Goal: Task Accomplishment & Management: Complete application form

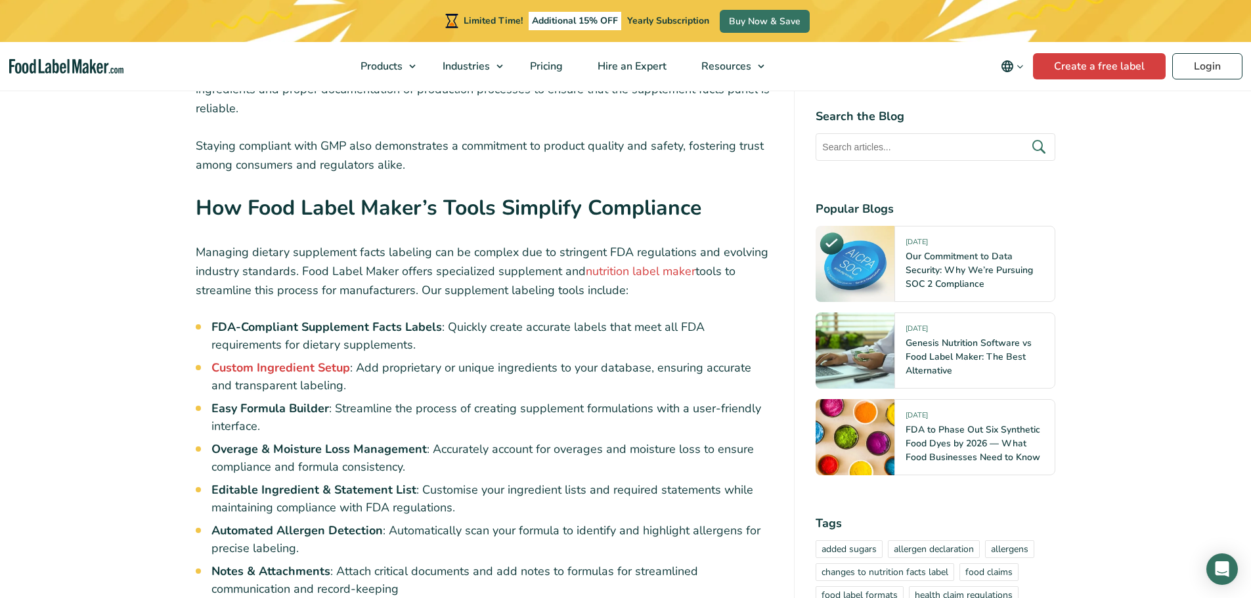
scroll to position [6172, 0]
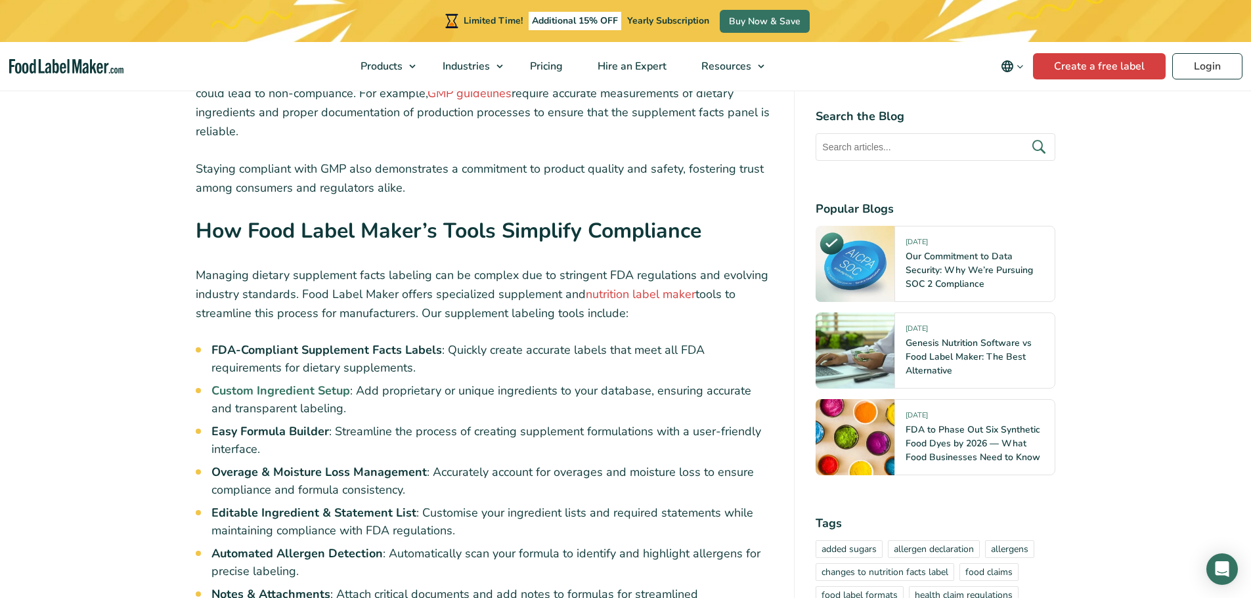
click at [265, 383] on strong "Custom Ingredient Setup" at bounding box center [280, 391] width 139 height 16
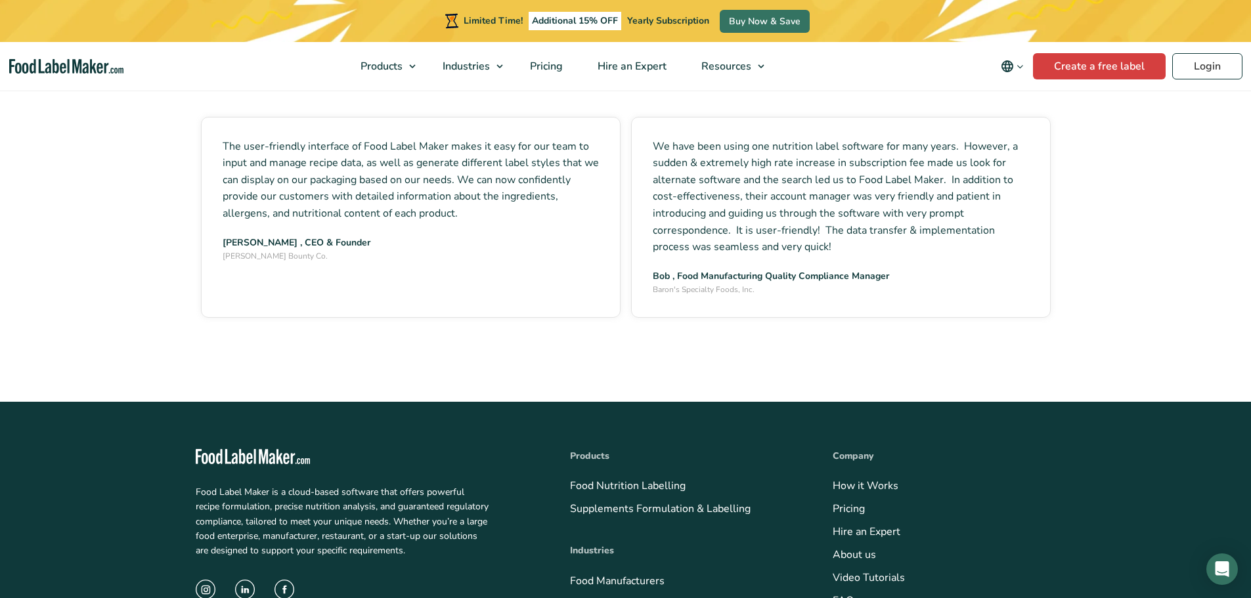
scroll to position [2167, 0]
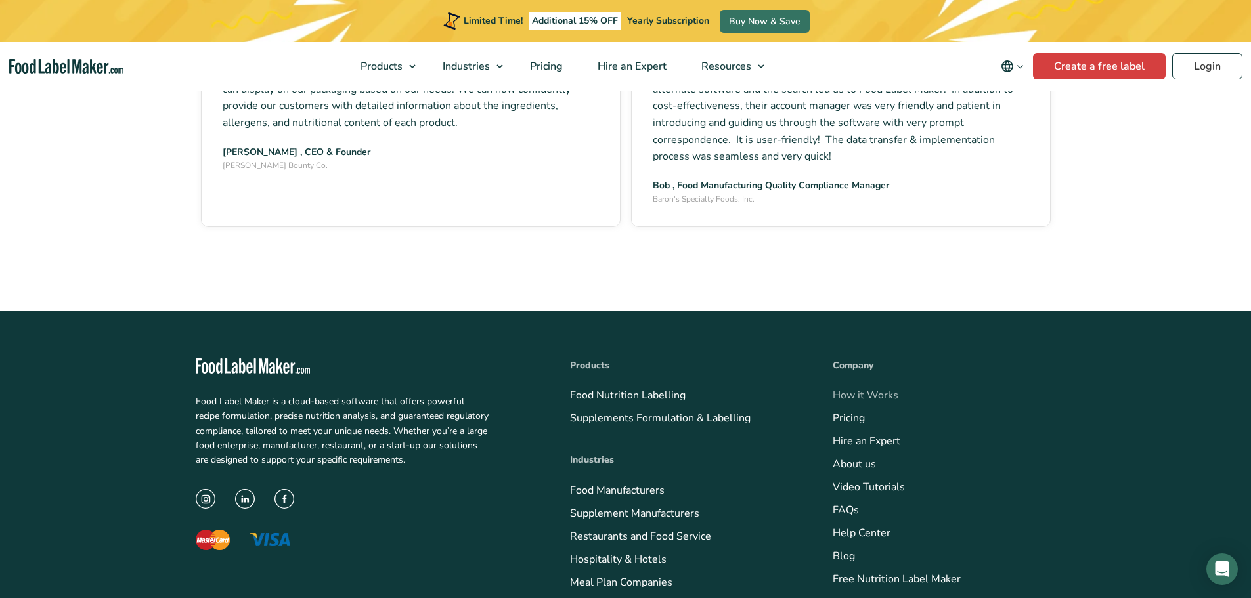
click at [856, 394] on link "How it Works" at bounding box center [866, 395] width 66 height 14
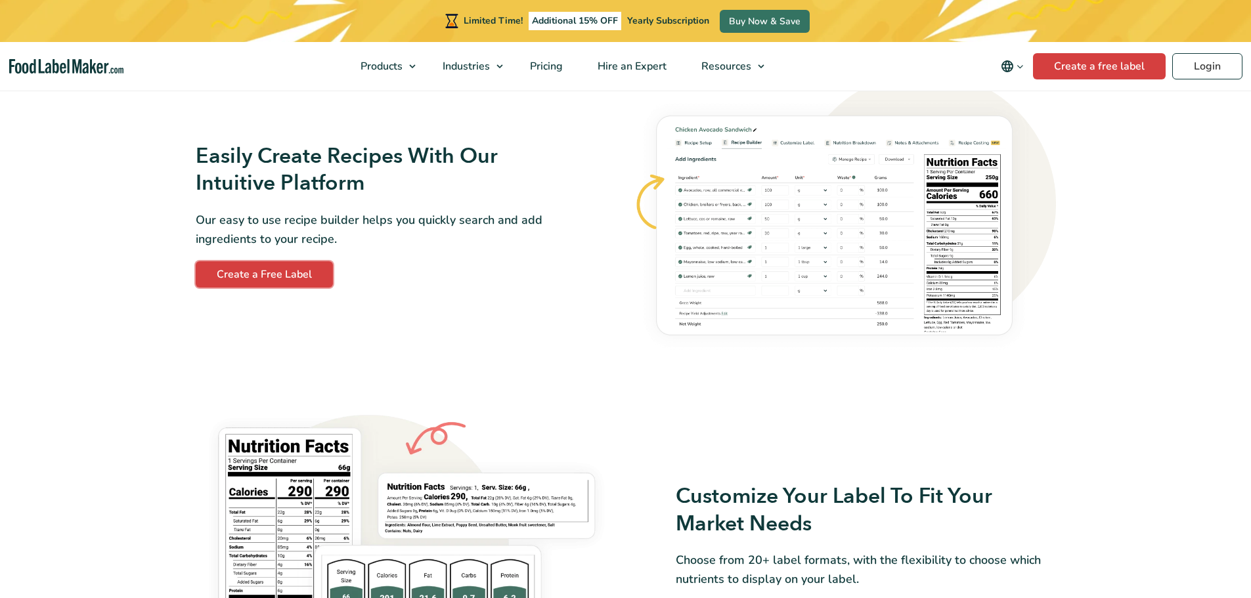
scroll to position [766, 0]
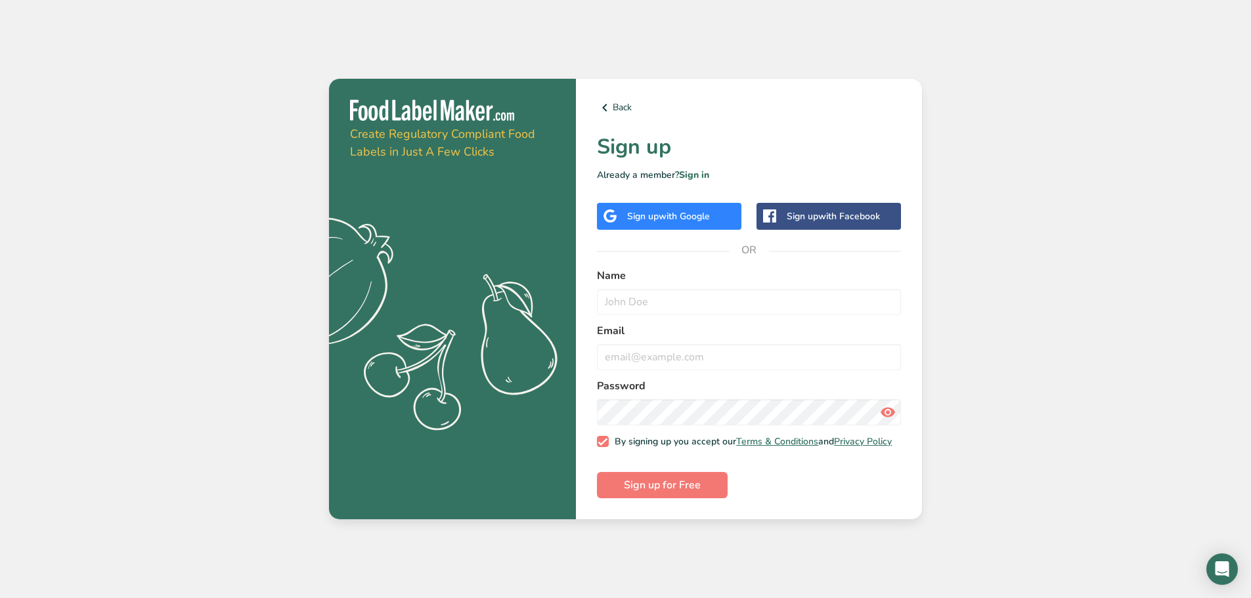
click at [691, 217] on span "with Google" at bounding box center [684, 216] width 51 height 12
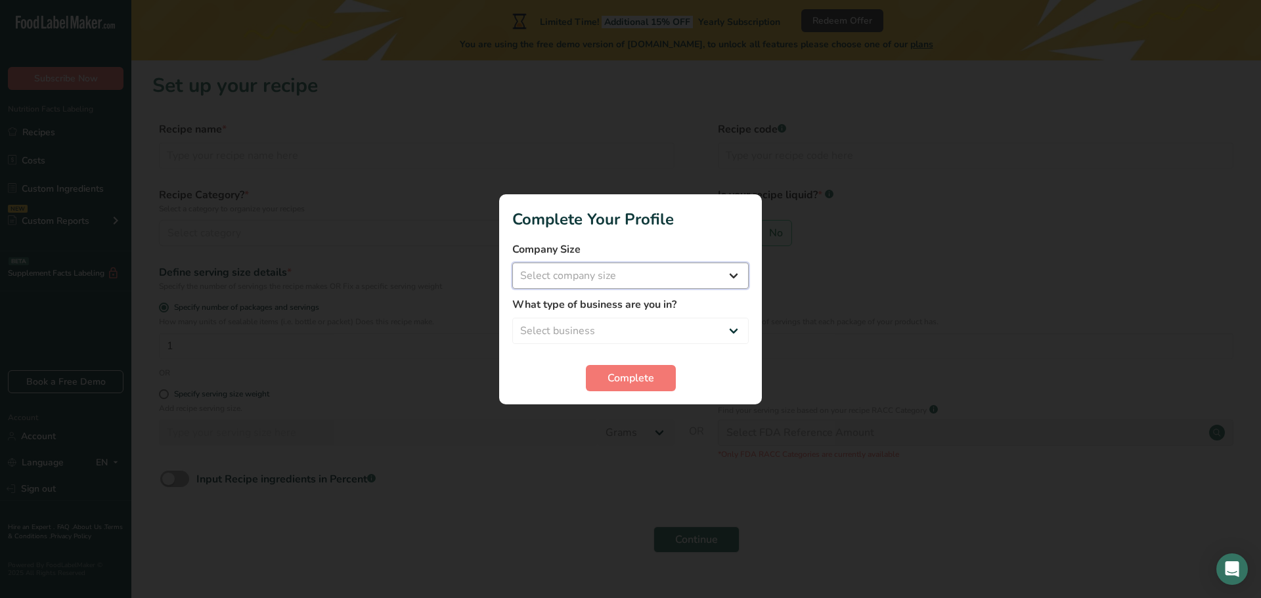
click at [728, 275] on select "Select company size Fewer than 10 Employees 10 to 50 Employees 51 to 500 Employ…" at bounding box center [630, 276] width 236 height 26
select select "1"
click at [512, 263] on select "Select company size Fewer than 10 Employees 10 to 50 Employees 51 to 500 Employ…" at bounding box center [630, 276] width 236 height 26
click at [727, 335] on select "Select business Packaged Food Manufacturer Restaurant & Cafe Bakery Meal Plans …" at bounding box center [630, 331] width 236 height 26
select select "8"
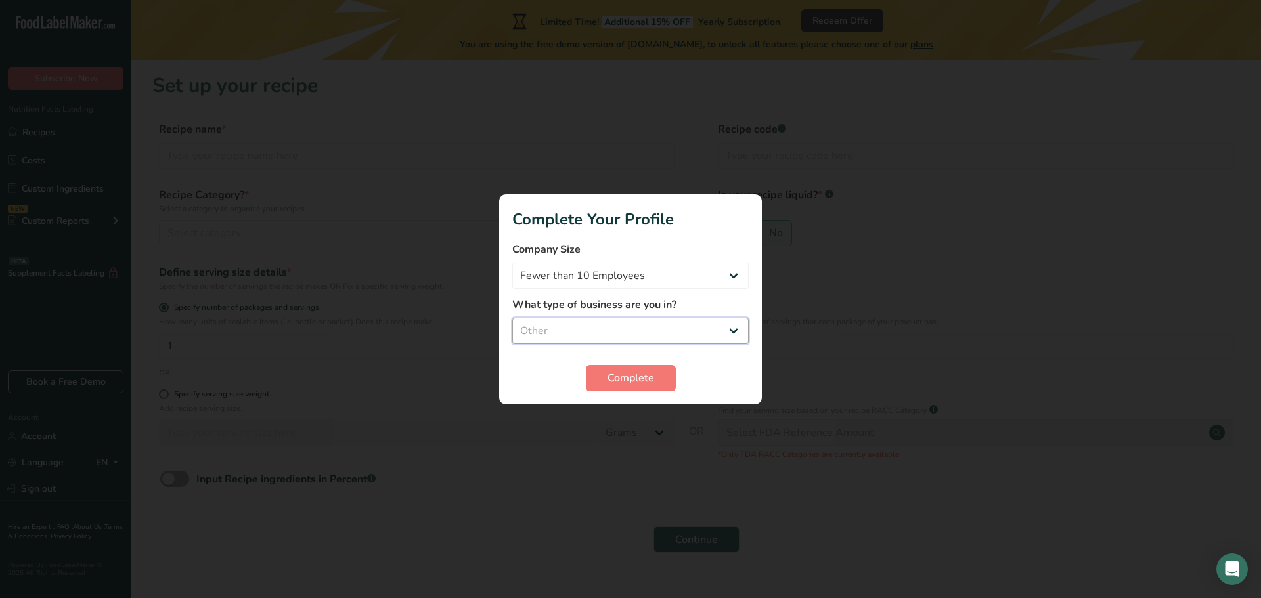
click at [512, 318] on select "Select business Packaged Food Manufacturer Restaurant & Cafe Bakery Meal Plans …" at bounding box center [630, 331] width 236 height 26
click at [630, 373] on span "Complete" at bounding box center [630, 378] width 47 height 16
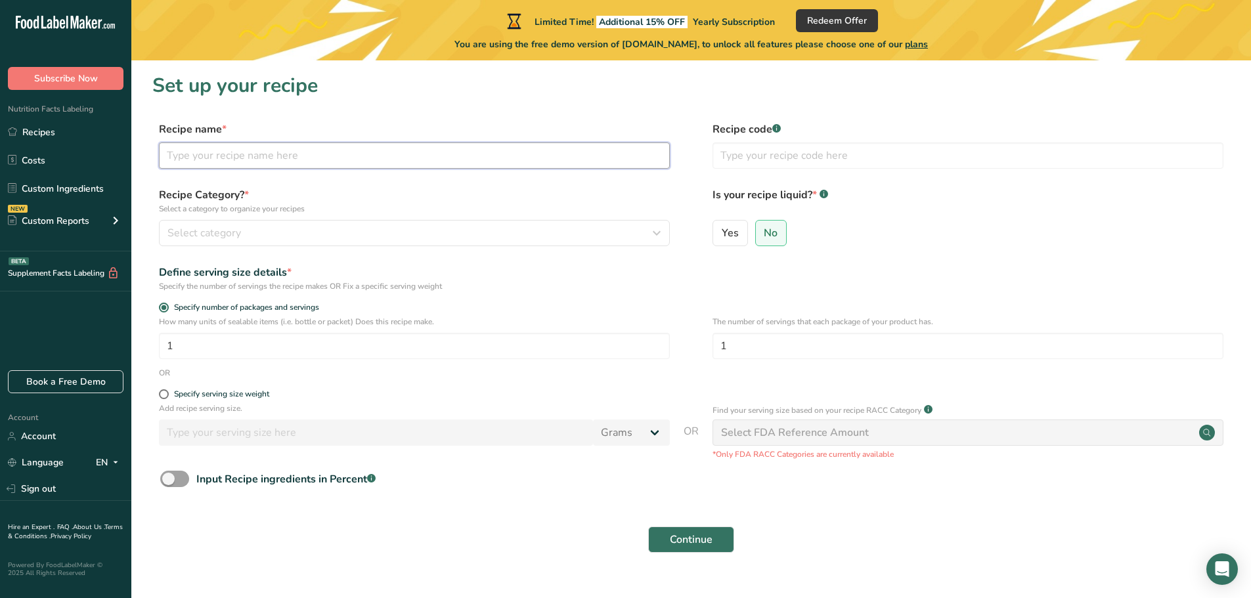
click at [236, 160] on input "text" at bounding box center [414, 155] width 511 height 26
click at [313, 163] on input "text" at bounding box center [414, 155] width 511 height 26
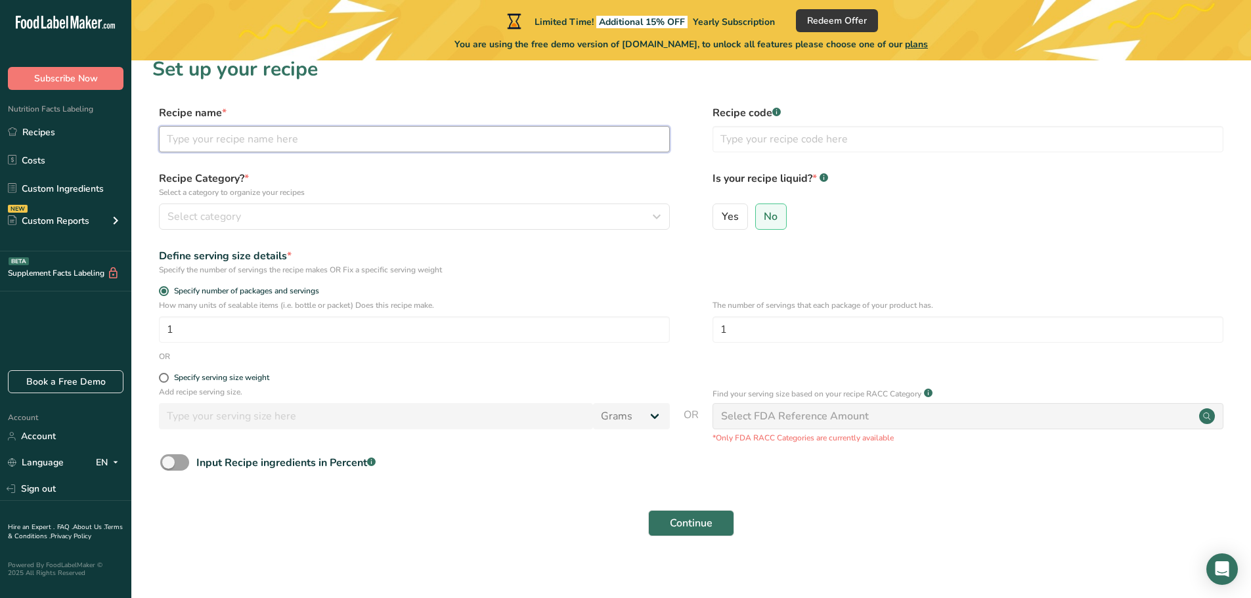
scroll to position [26, 0]
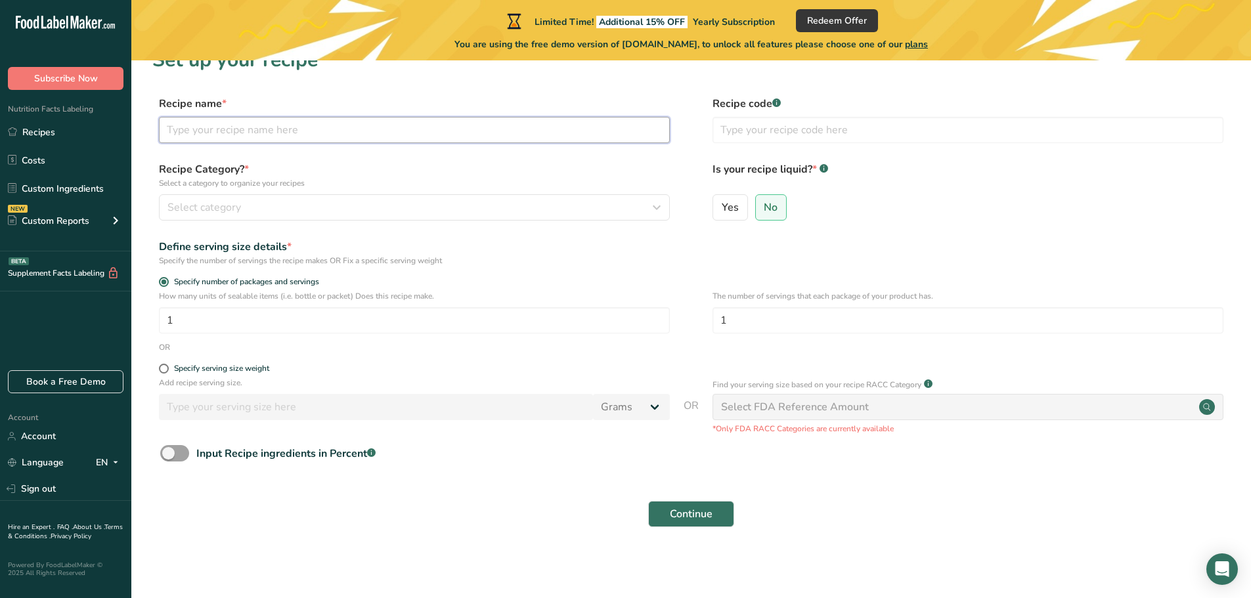
click at [272, 140] on input "text" at bounding box center [414, 130] width 511 height 26
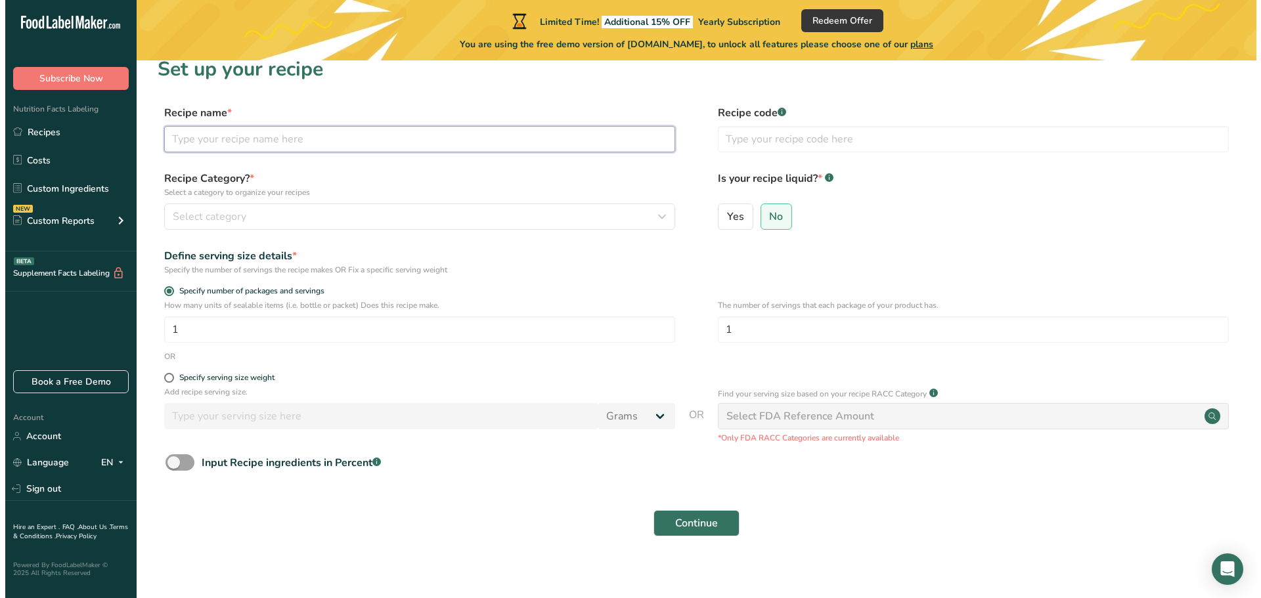
scroll to position [0, 0]
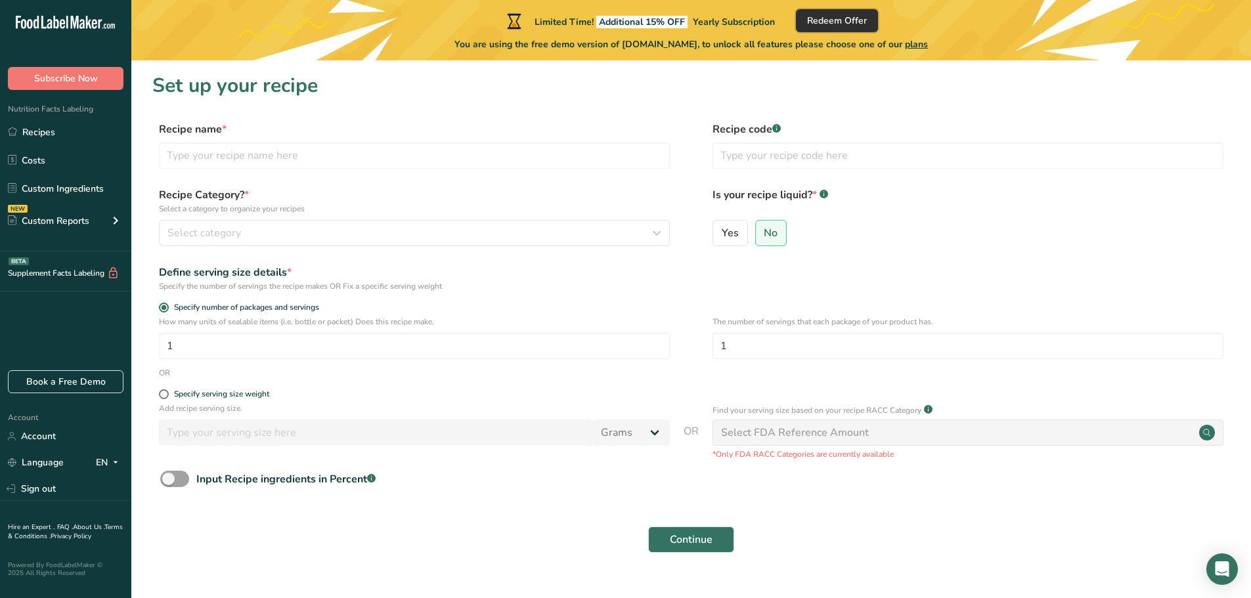
click at [827, 20] on span "Redeem Offer" at bounding box center [837, 21] width 60 height 14
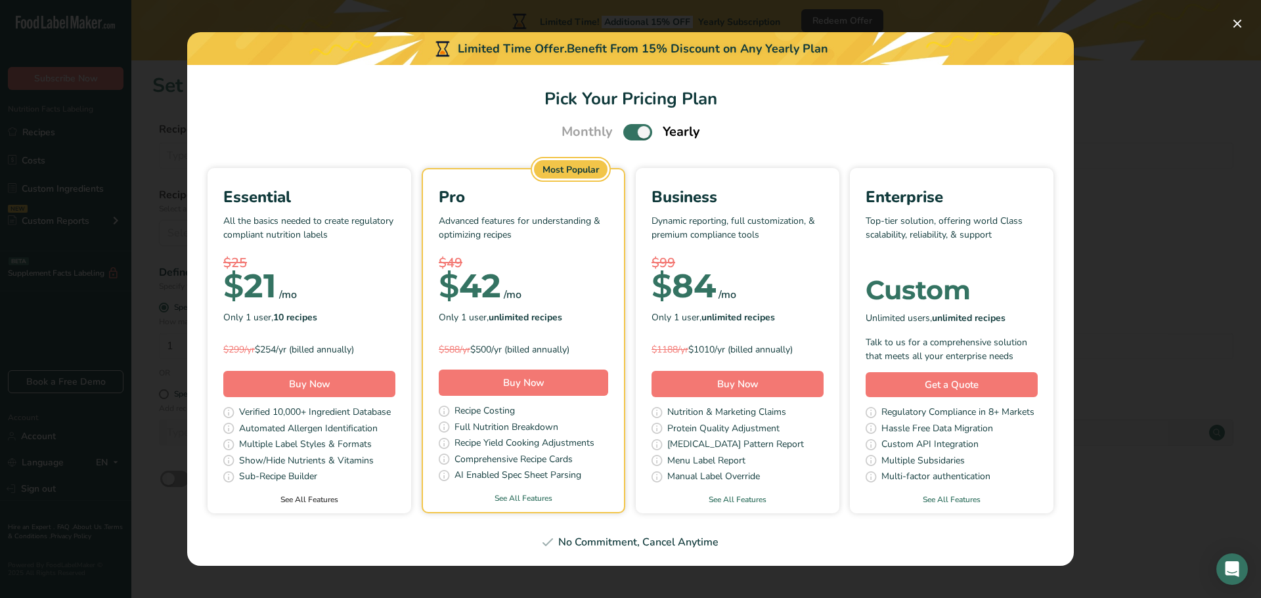
click at [327, 500] on link "See All Features" at bounding box center [309, 500] width 204 height 12
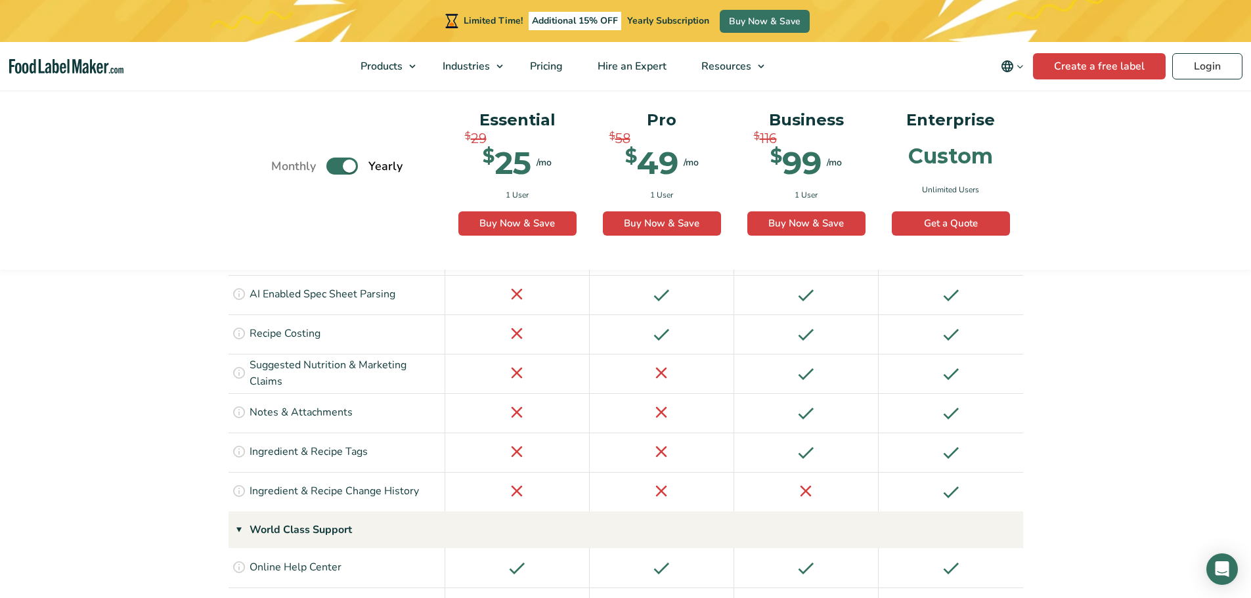
scroll to position [2347, 0]
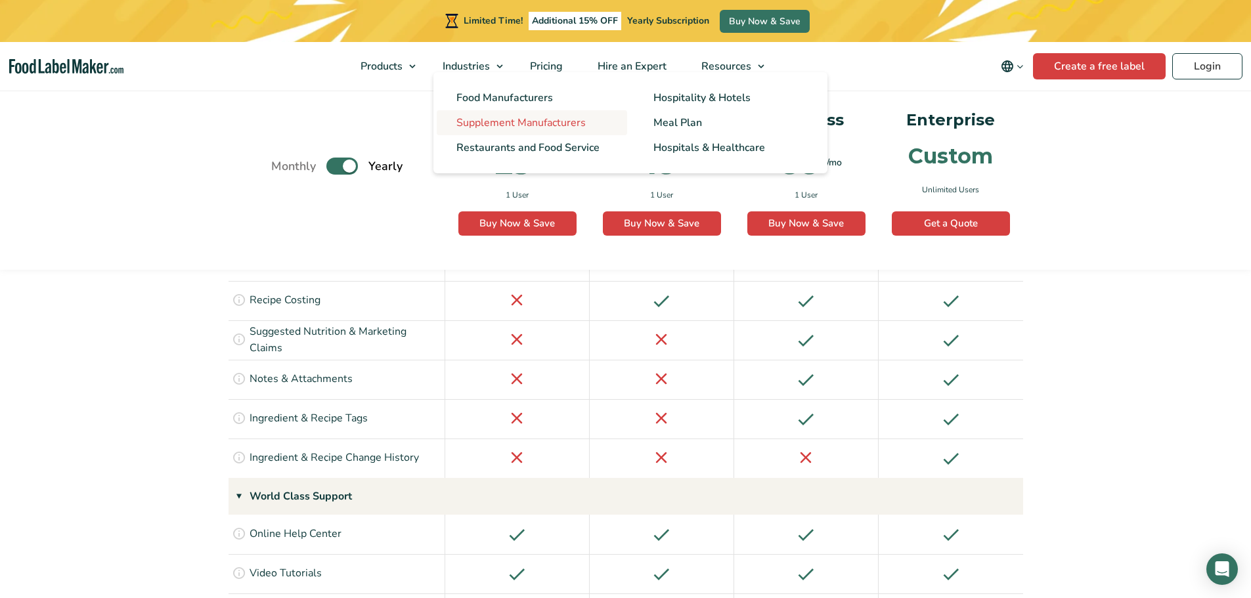
click at [500, 121] on span "Supplement Manufacturers" at bounding box center [520, 123] width 129 height 14
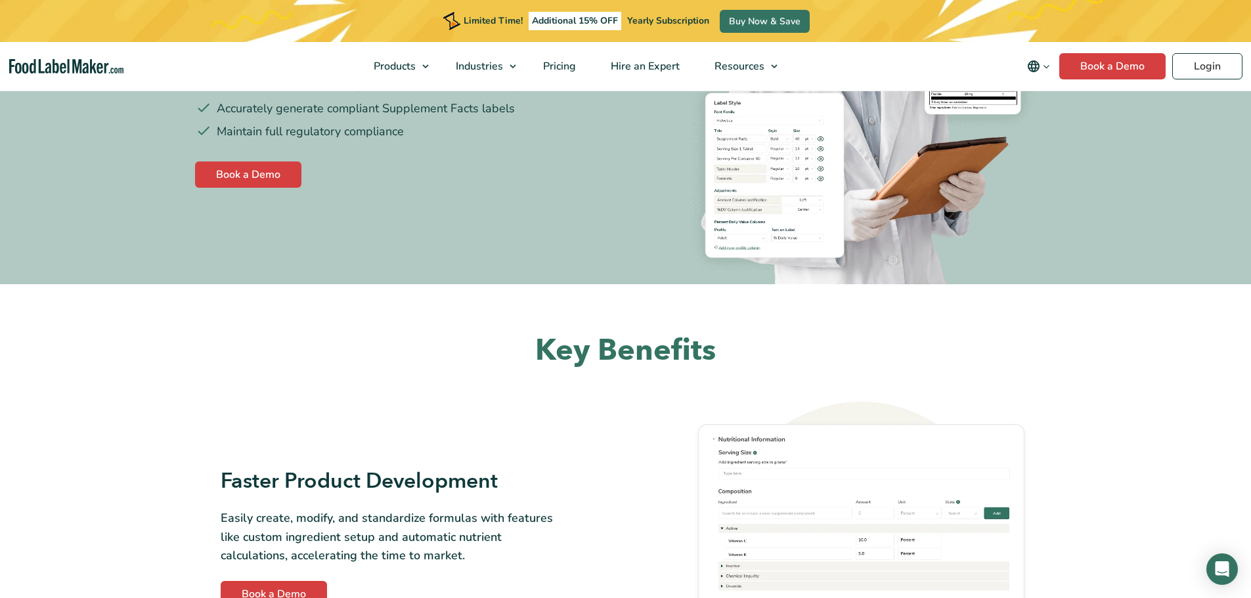
scroll to position [263, 0]
click at [267, 173] on link "Book a Demo" at bounding box center [248, 176] width 106 height 26
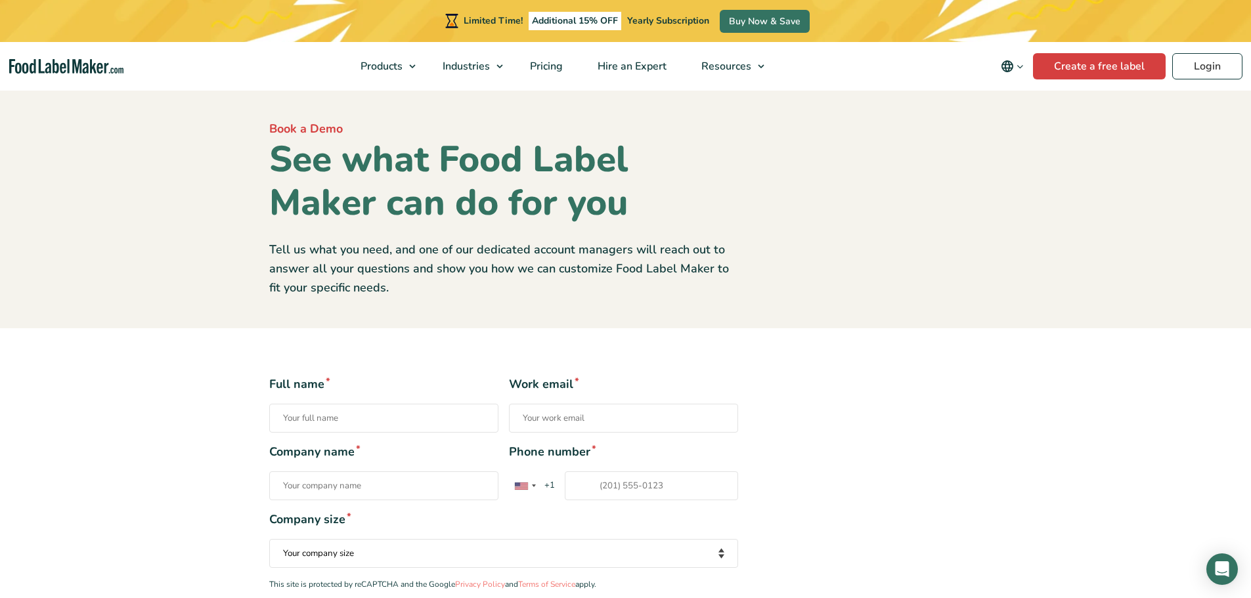
click at [409, 419] on input "Full name *" at bounding box center [383, 418] width 229 height 29
click at [860, 385] on div "Full name * Work email * Company name * Phone number * United States +1 United …" at bounding box center [625, 512] width 733 height 273
click at [1103, 64] on link "Create a free label" at bounding box center [1099, 66] width 133 height 26
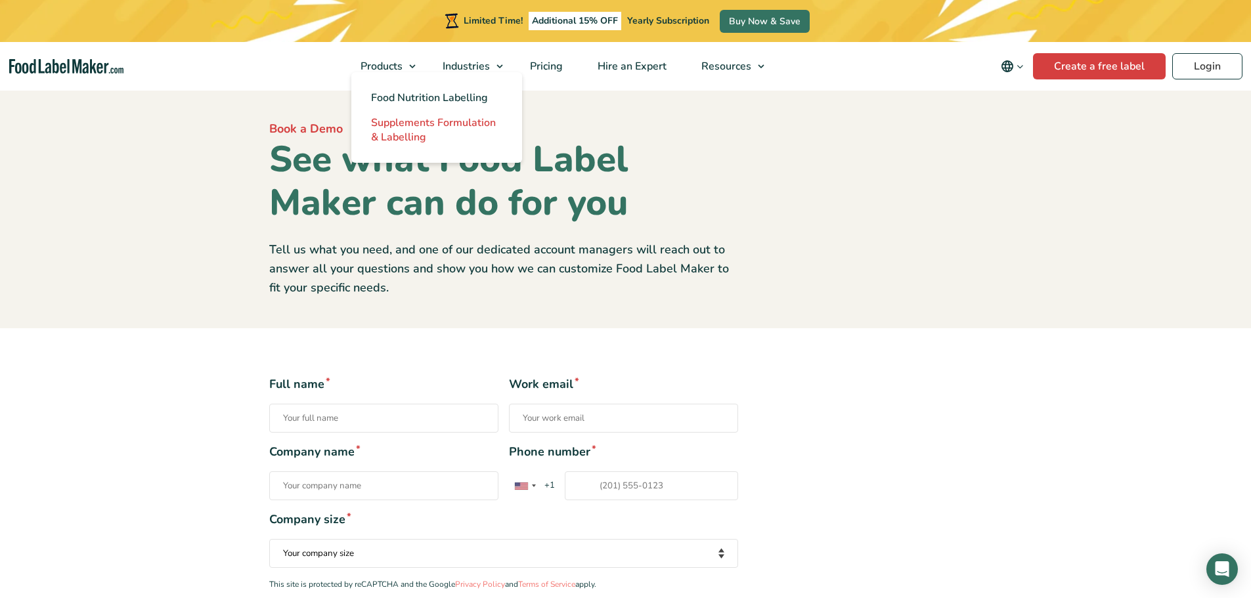
click at [397, 125] on span "Supplements Formulation & Labelling" at bounding box center [433, 130] width 125 height 29
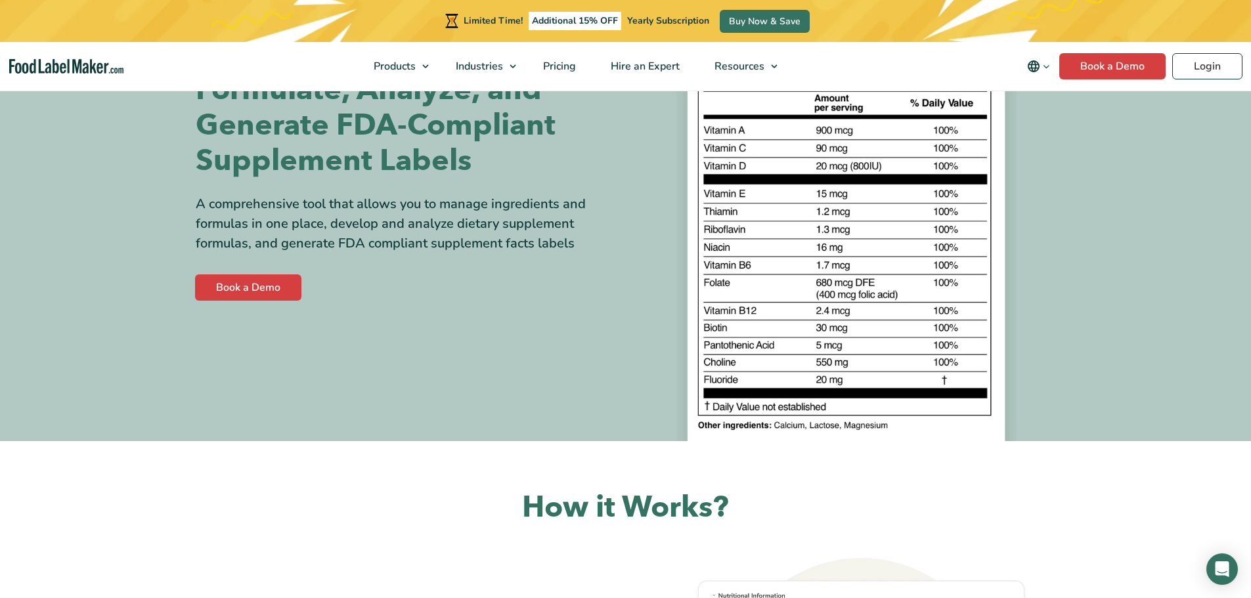
scroll to position [197, 0]
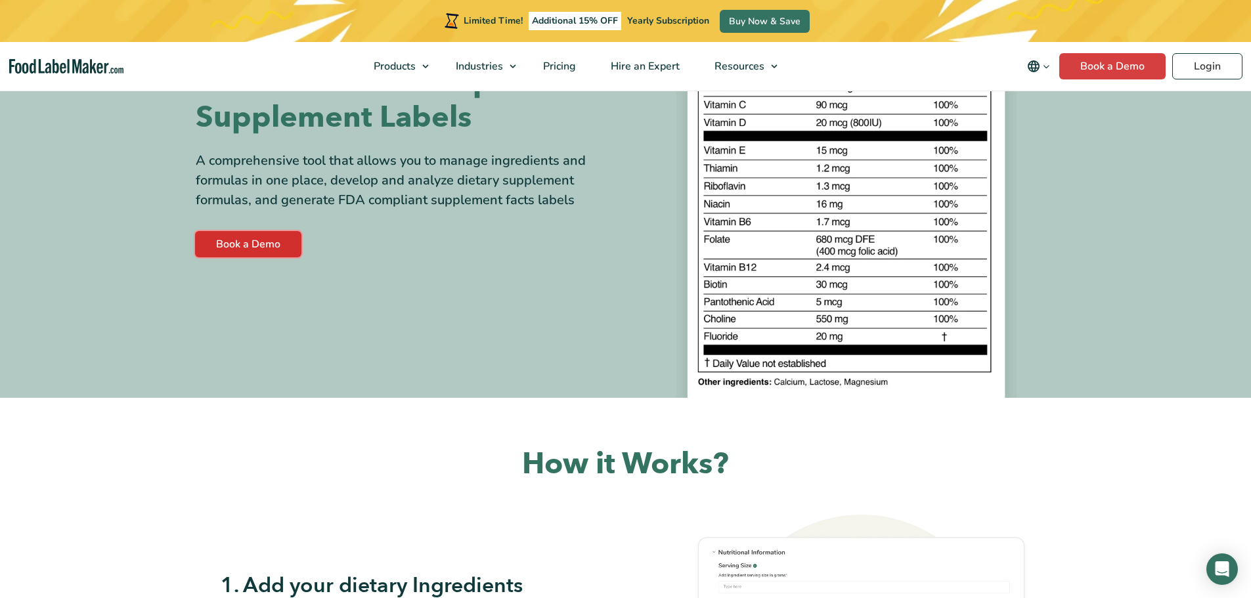
click at [227, 239] on link "Book a Demo" at bounding box center [248, 244] width 106 height 26
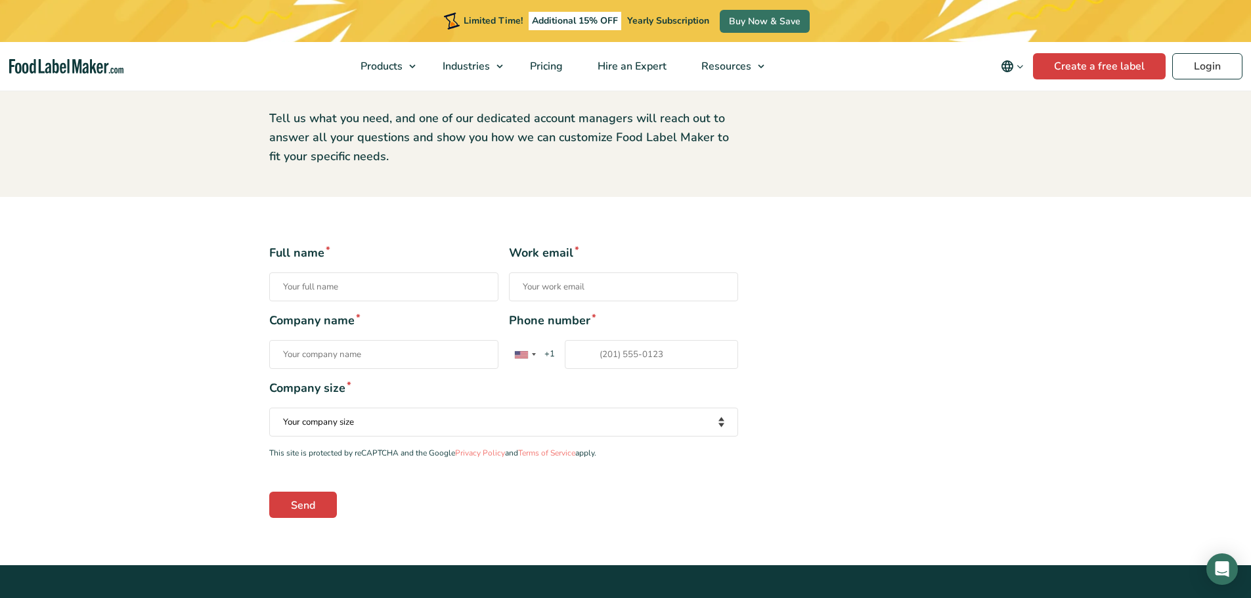
click at [311, 276] on input "Full name *" at bounding box center [383, 286] width 229 height 29
type input "Amit Gumman"
type input "[EMAIL_ADDRESS][DOMAIN_NAME]"
type input "Harmony Nutraceuticals LLC"
drag, startPoint x: 671, startPoint y: 347, endPoint x: 684, endPoint y: 422, distance: 76.0
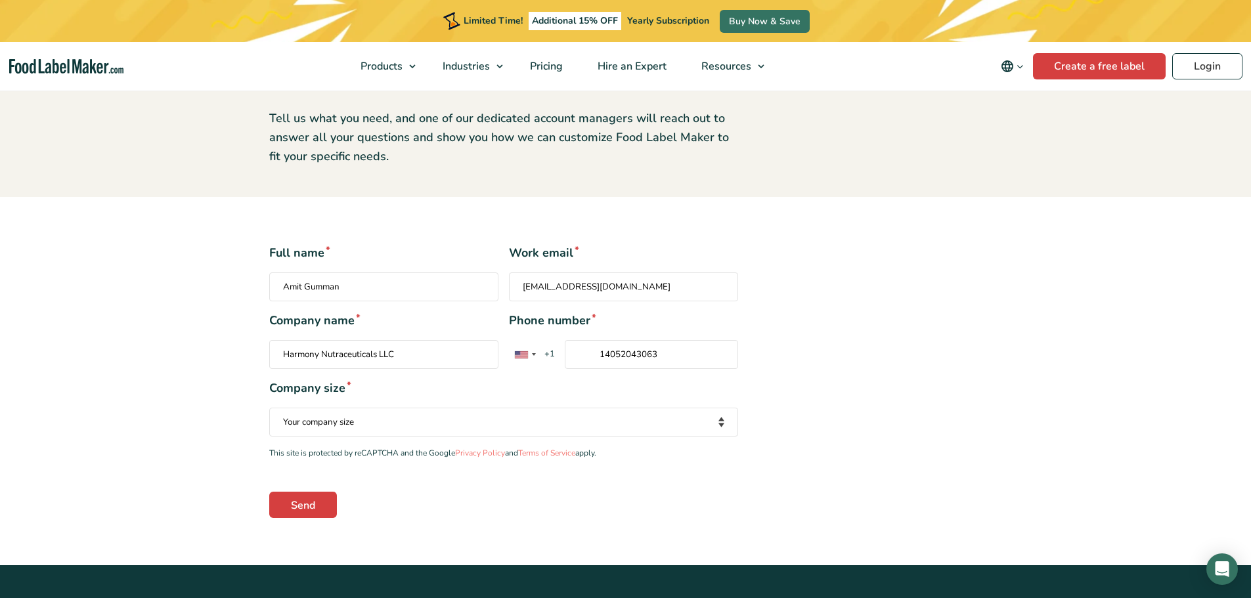
click at [684, 422] on div "Full name * [PERSON_NAME] Work email * [EMAIL_ADDRESS][DOMAIN_NAME] Company nam…" at bounding box center [503, 380] width 489 height 273
type input "14059474325"
click at [408, 424] on select "Your company size Fewer than 10 Employees 10 to 50 Employees 51 to 500 Employee…" at bounding box center [503, 422] width 469 height 29
select select "Fewer than 10 Employees"
click at [269, 408] on select "Your company size Fewer than 10 Employees 10 to 50 Employees 51 to 500 Employee…" at bounding box center [503, 422] width 469 height 29
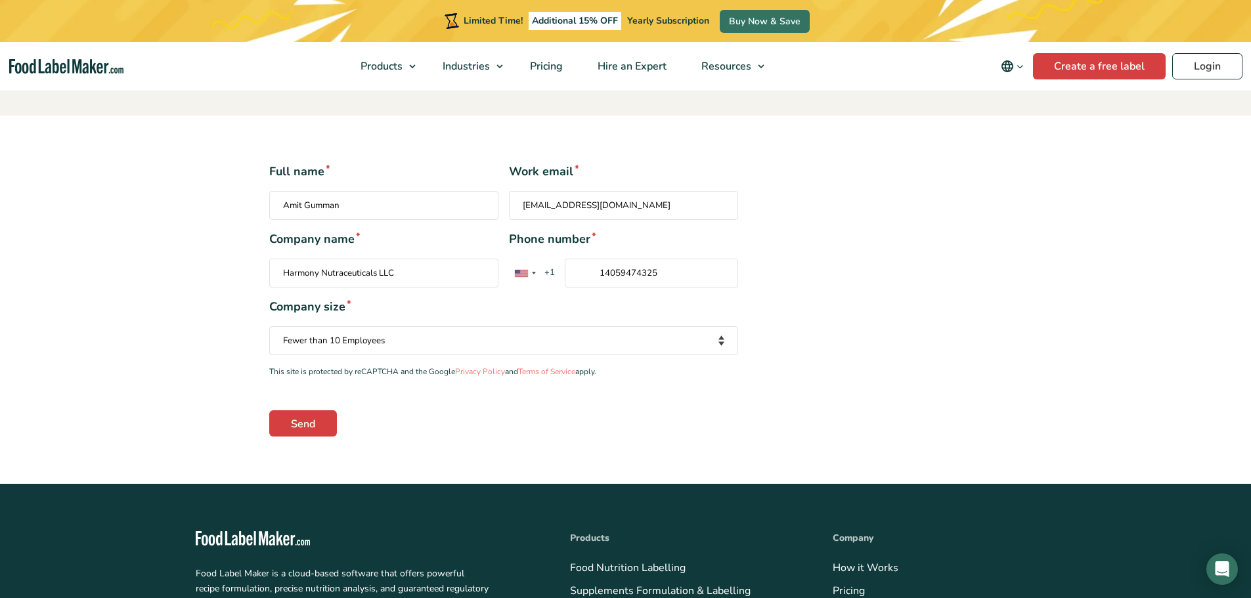
scroll to position [263, 0]
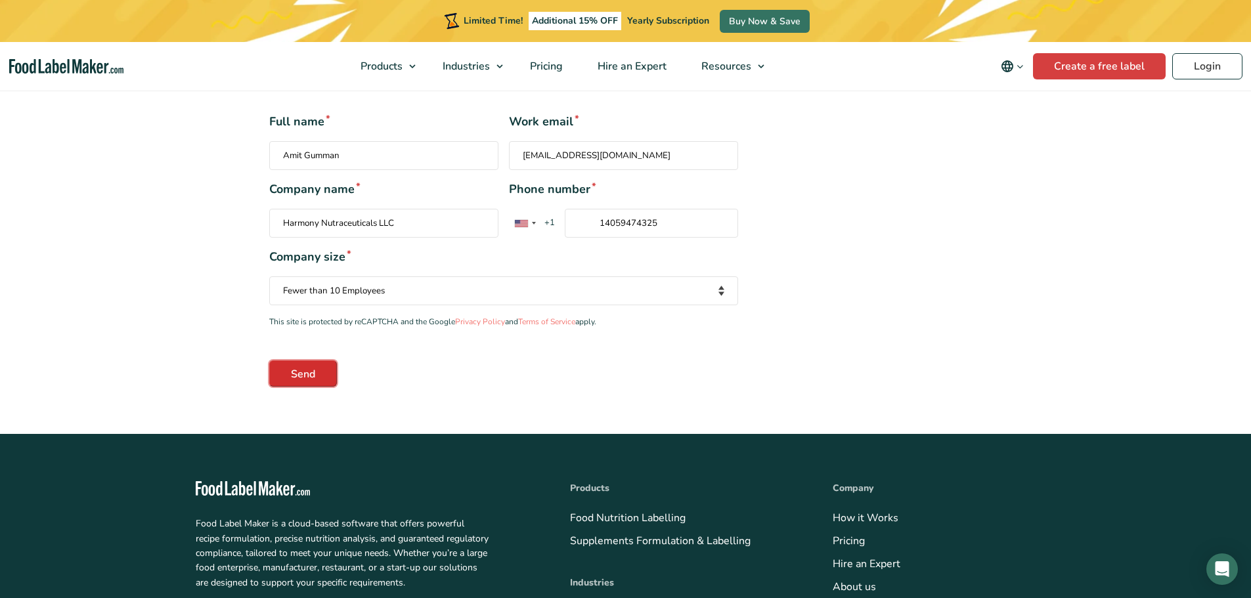
click at [303, 372] on input "Send" at bounding box center [303, 373] width 68 height 26
